Goal: Find specific page/section: Find specific page/section

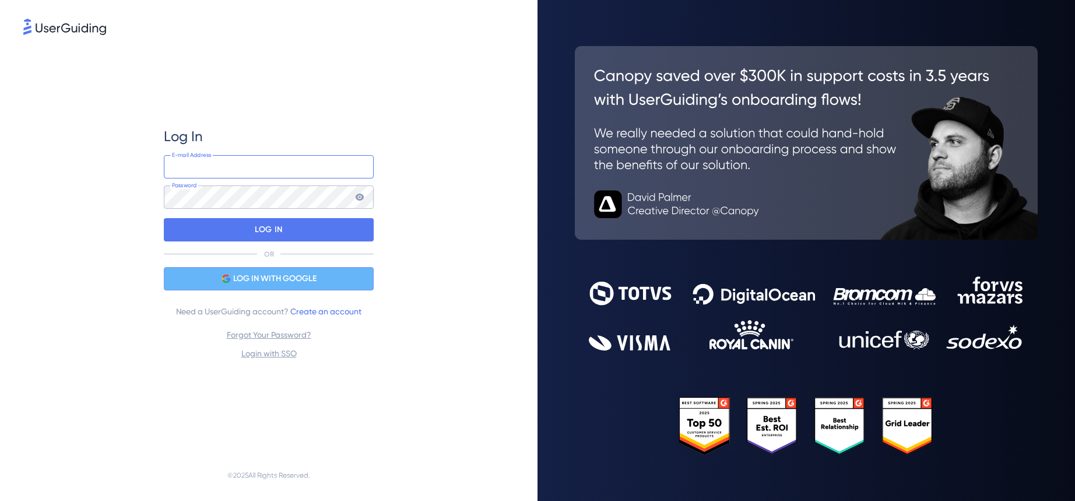
type input "[PERSON_NAME][EMAIL_ADDRESS][DOMAIN_NAME]"
click at [310, 272] on span "LOG IN WITH GOOGLE" at bounding box center [274, 279] width 83 height 14
click at [279, 272] on span "LOG IN WITH GOOGLE" at bounding box center [274, 279] width 83 height 14
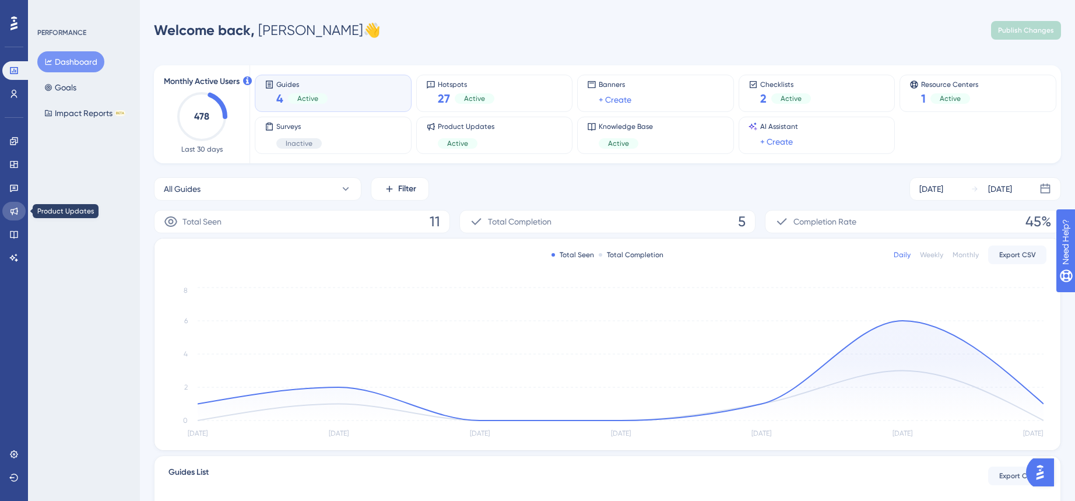
click at [12, 212] on icon at bounding box center [13, 210] width 9 height 9
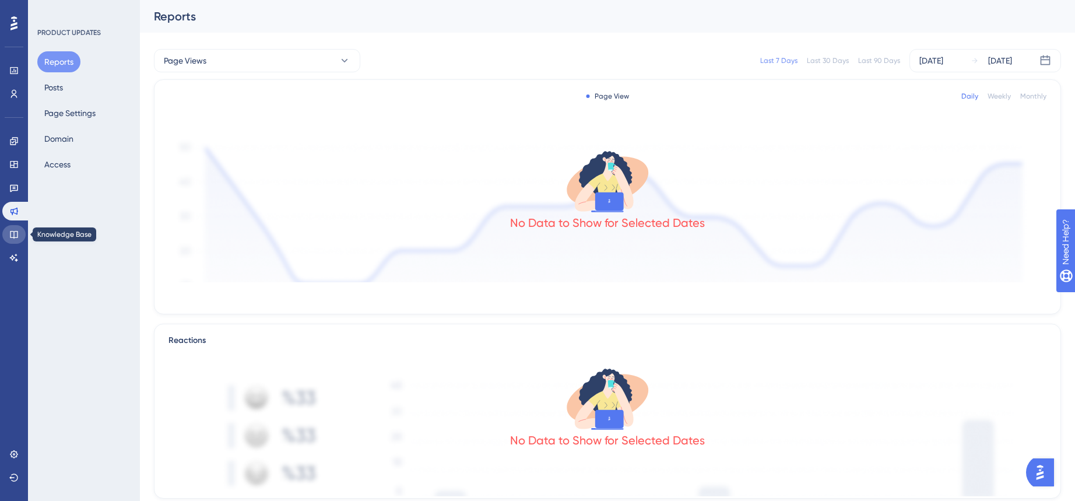
click at [16, 237] on icon at bounding box center [14, 235] width 8 height 8
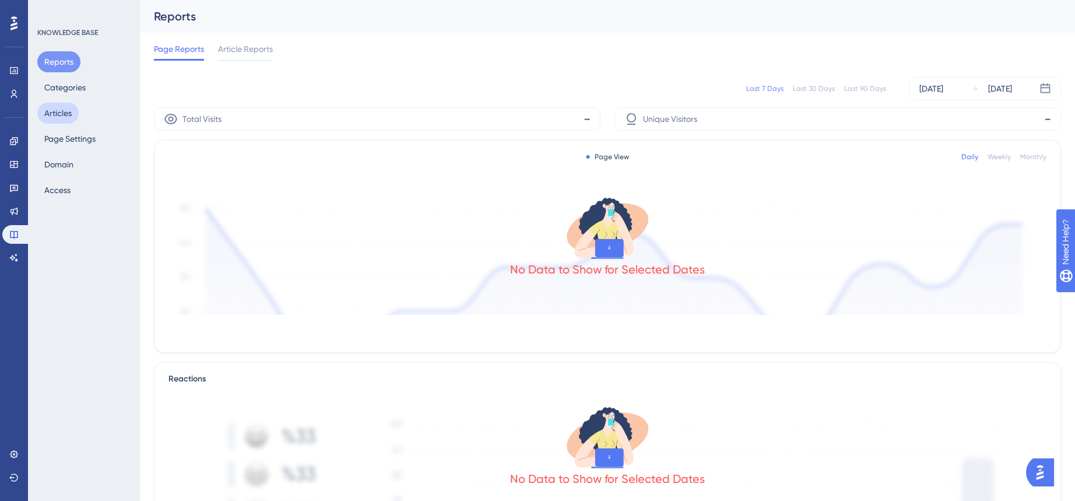
click at [58, 114] on button "Articles" at bounding box center [57, 113] width 41 height 21
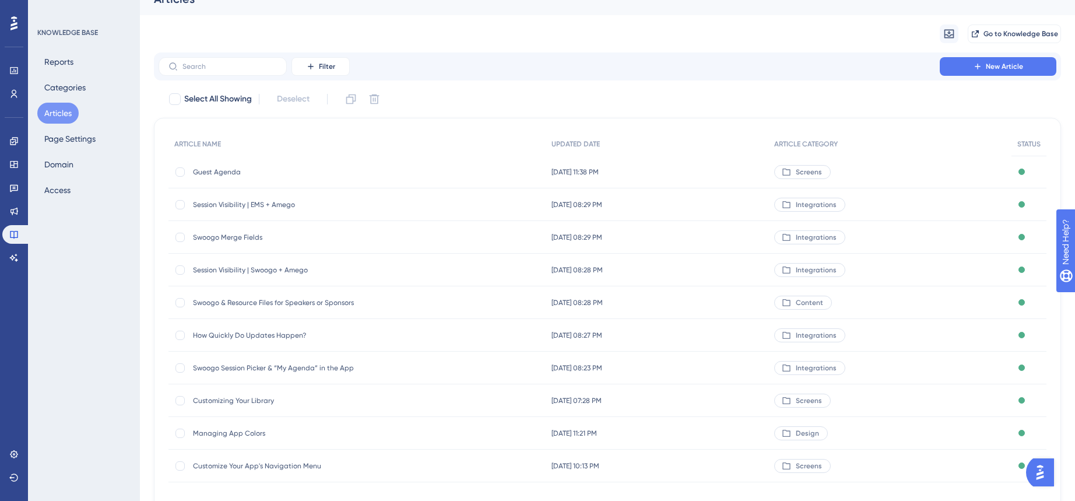
scroll to position [30, 0]
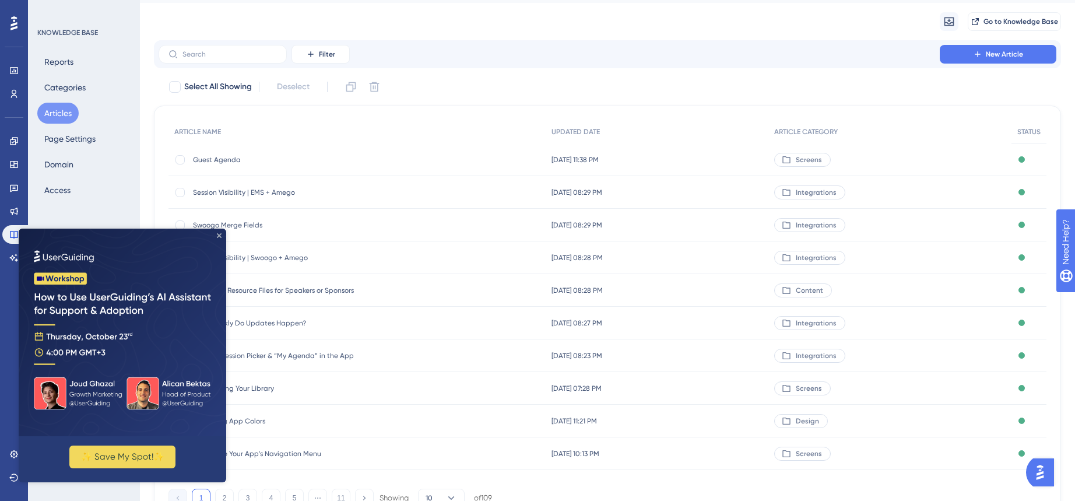
click at [219, 233] on icon "Close Preview" at bounding box center [219, 235] width 5 height 5
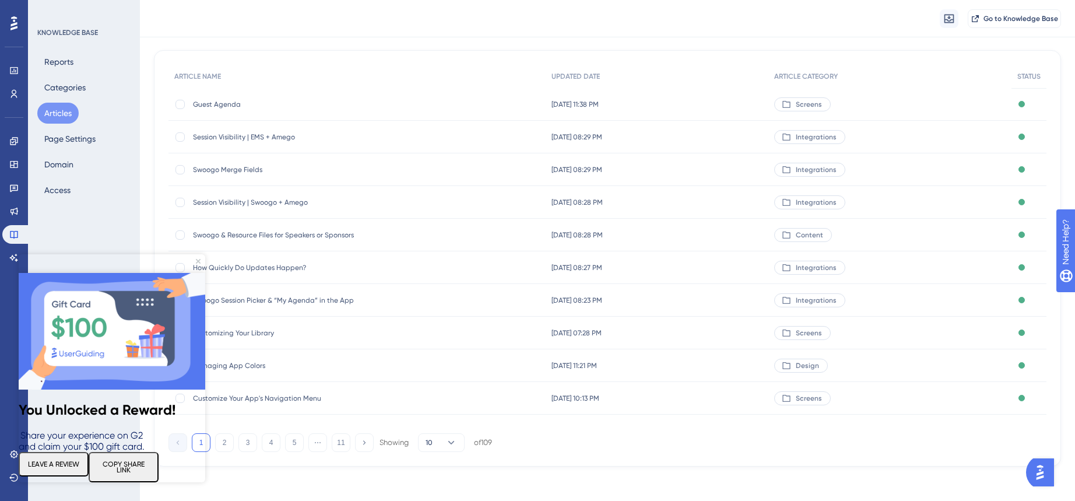
scroll to position [93, 0]
click at [199, 261] on icon "Close Preview" at bounding box center [198, 261] width 5 height 5
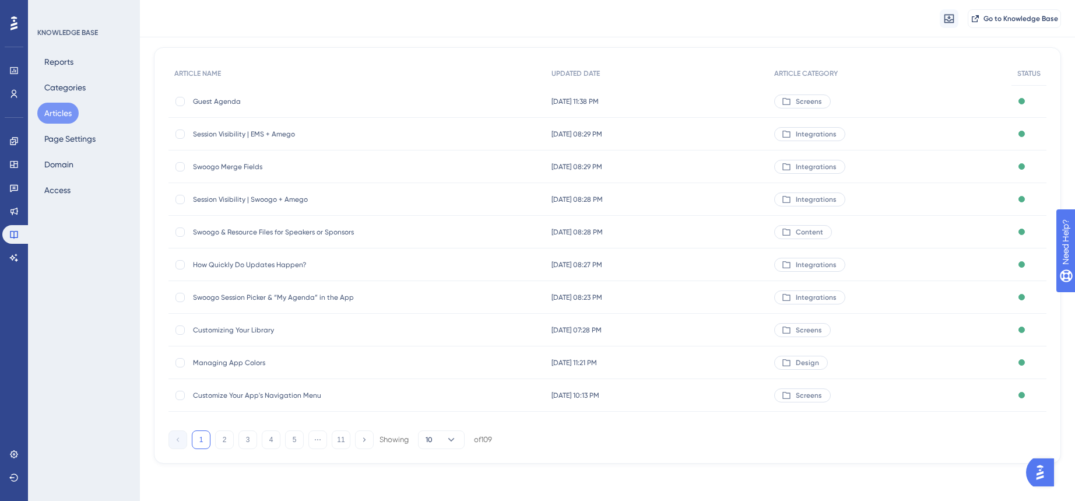
scroll to position [0, 0]
